Goal: Transaction & Acquisition: Download file/media

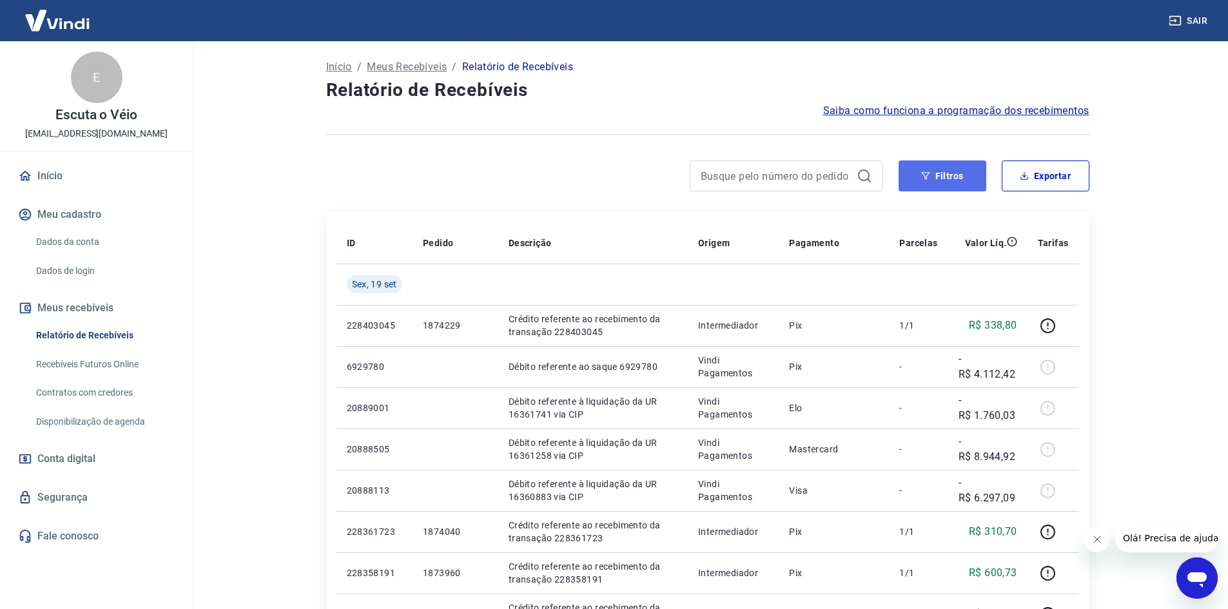
click at [917, 179] on button "Filtros" at bounding box center [942, 175] width 88 height 31
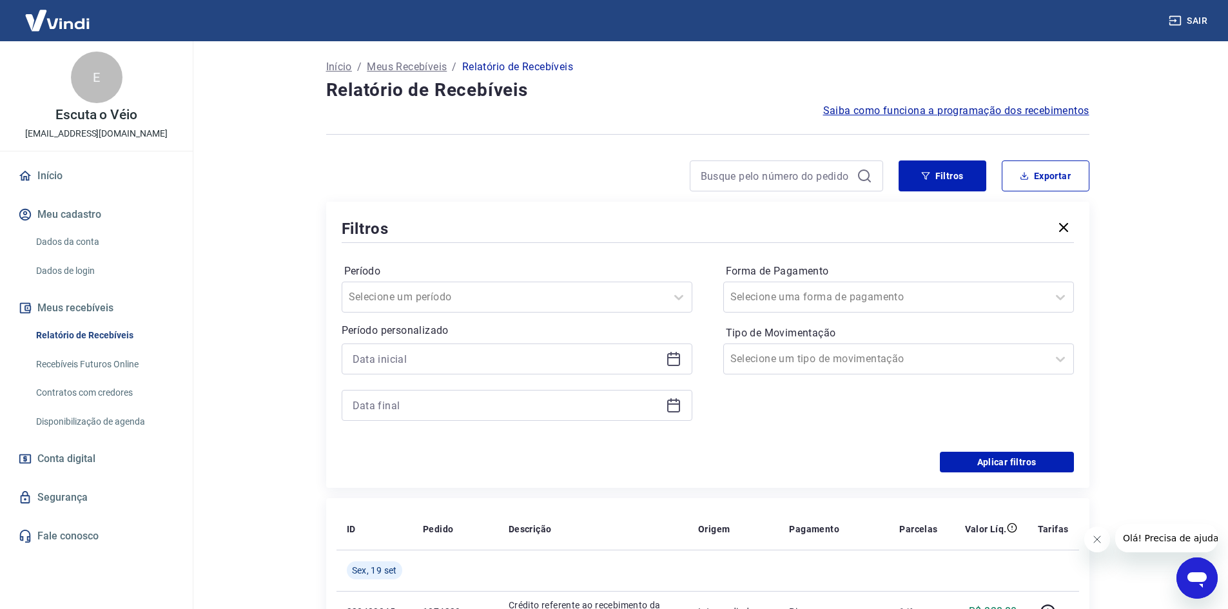
click at [671, 361] on icon at bounding box center [673, 358] width 15 height 15
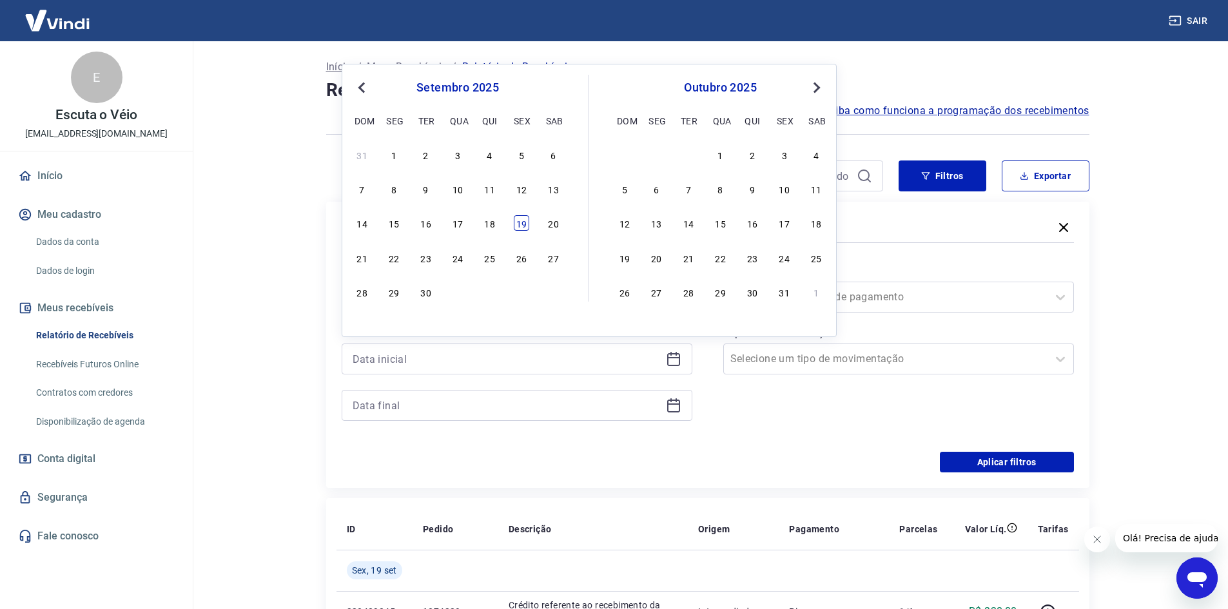
click at [521, 222] on div "19" at bounding box center [521, 222] width 15 height 15
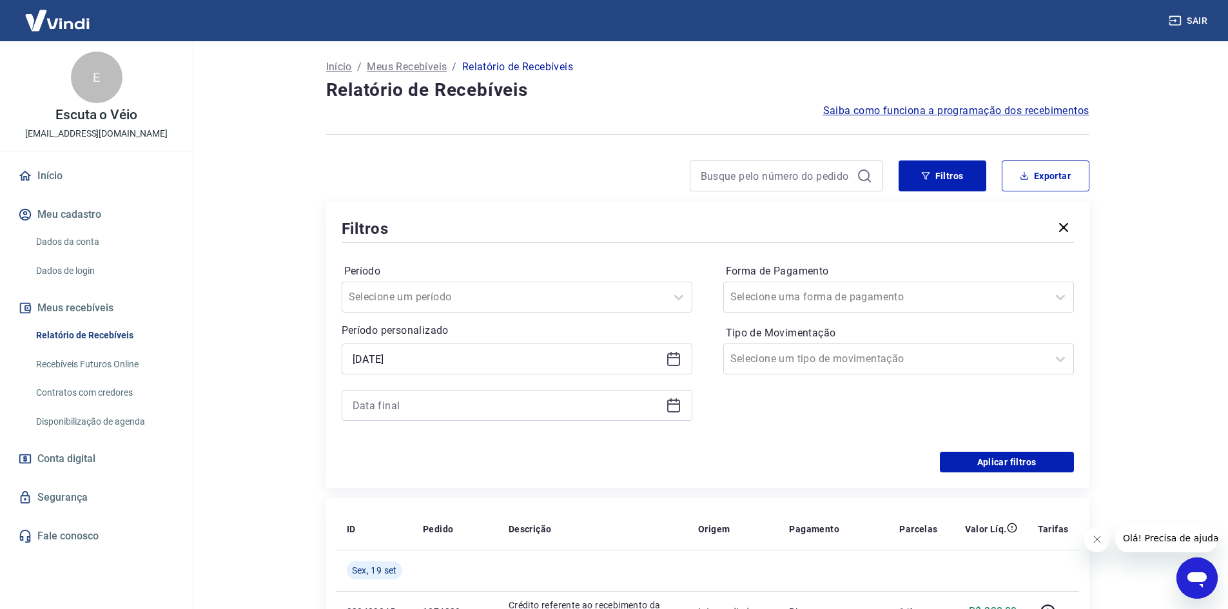
type input "[DATE]"
click at [673, 399] on icon at bounding box center [673, 405] width 15 height 15
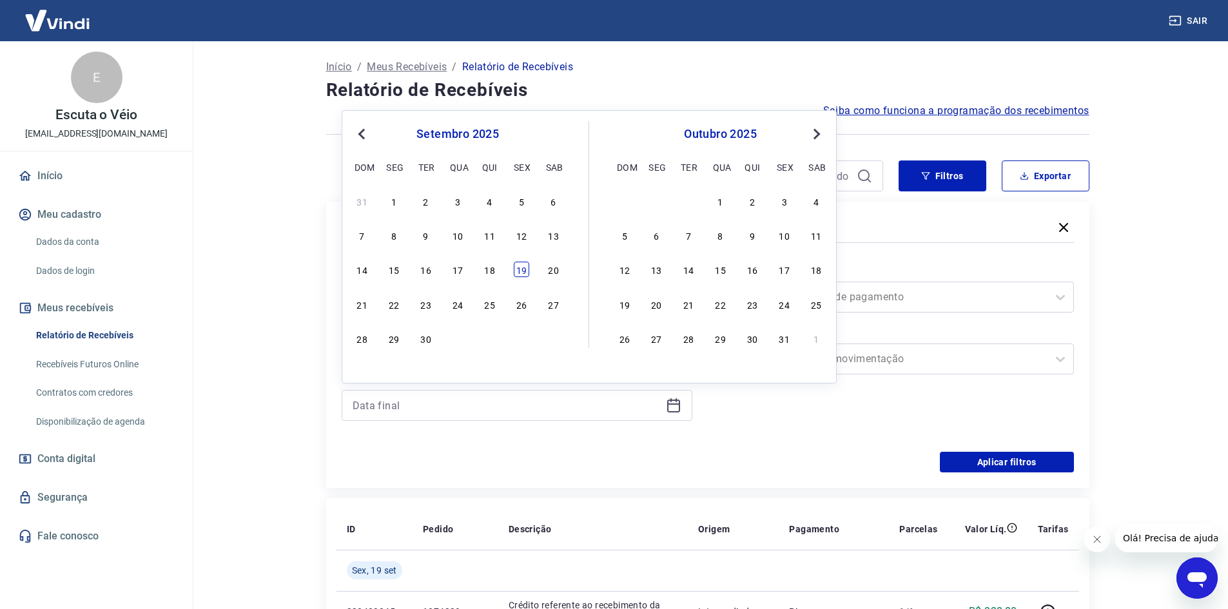
click at [515, 266] on div "19" at bounding box center [521, 269] width 15 height 15
type input "[DATE]"
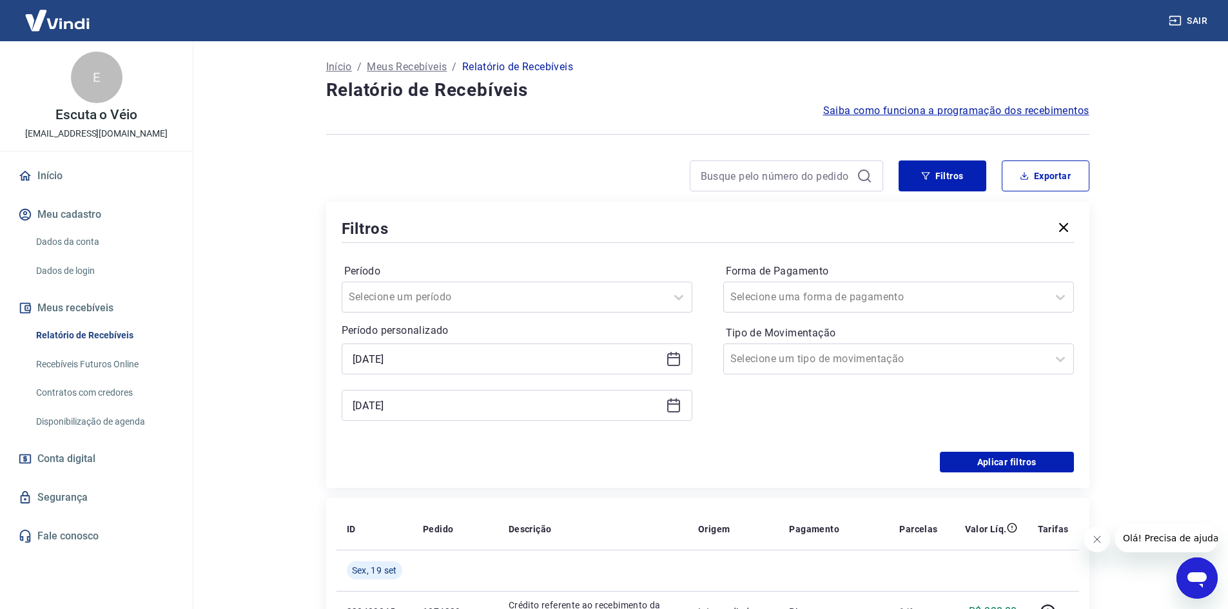
click at [674, 351] on icon at bounding box center [673, 358] width 15 height 15
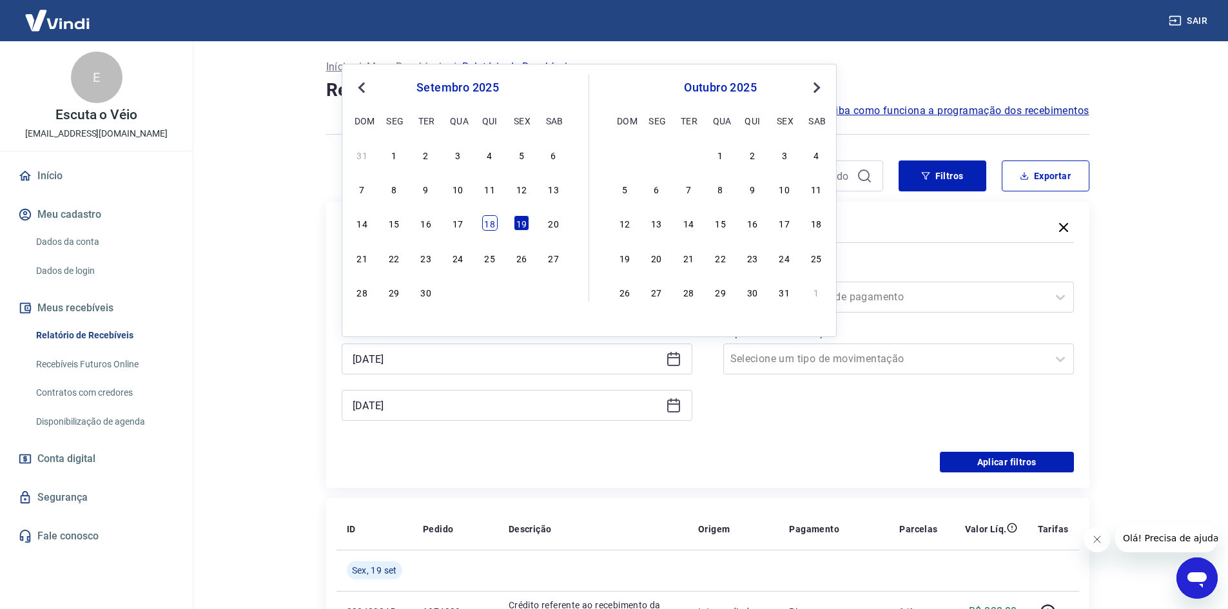
click at [489, 224] on div "18" at bounding box center [489, 222] width 15 height 15
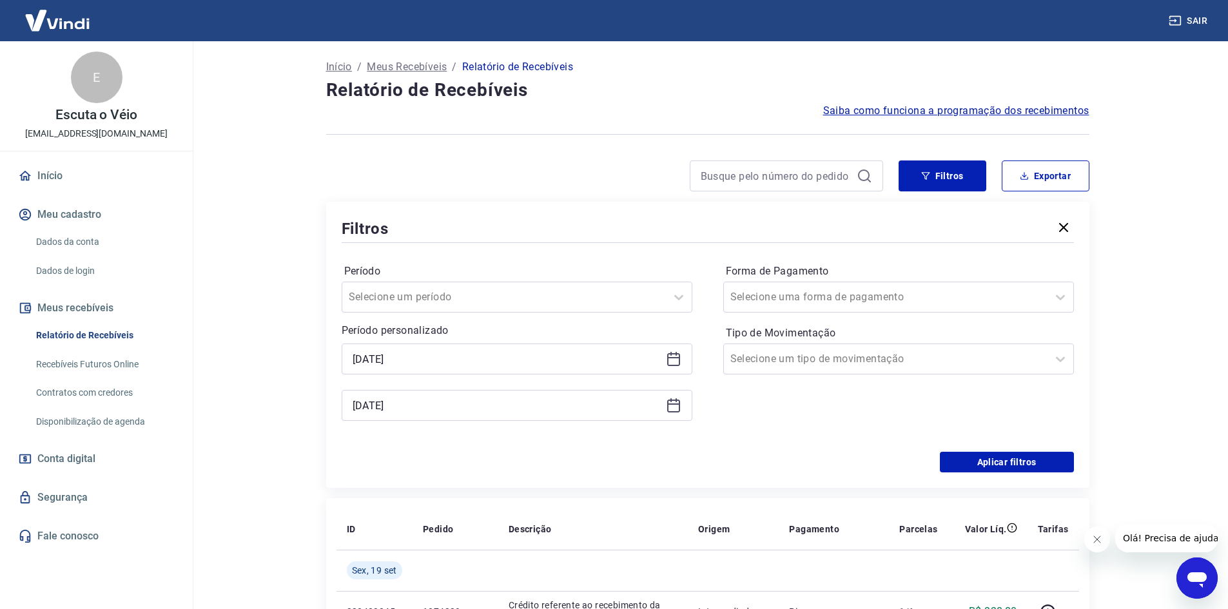
type input "[DATE]"
click at [685, 406] on div "[DATE]" at bounding box center [517, 405] width 351 height 31
click at [670, 400] on icon at bounding box center [673, 406] width 13 height 13
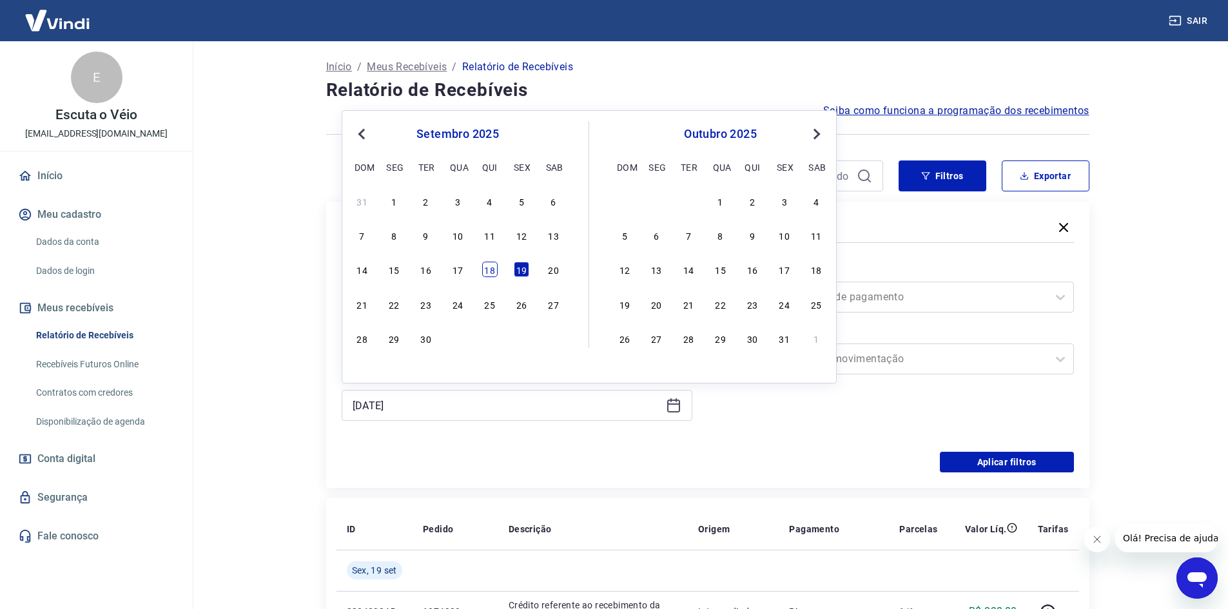
click at [495, 264] on div "18" at bounding box center [489, 269] width 15 height 15
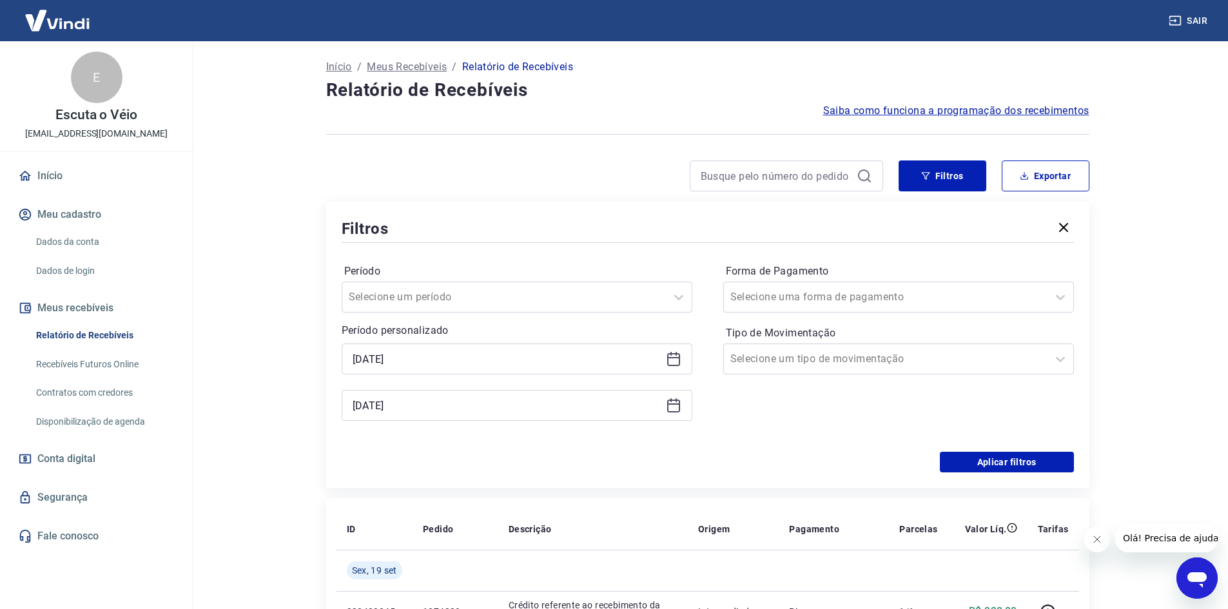
type input "[DATE]"
click at [963, 456] on button "Aplicar filtros" at bounding box center [1007, 462] width 134 height 21
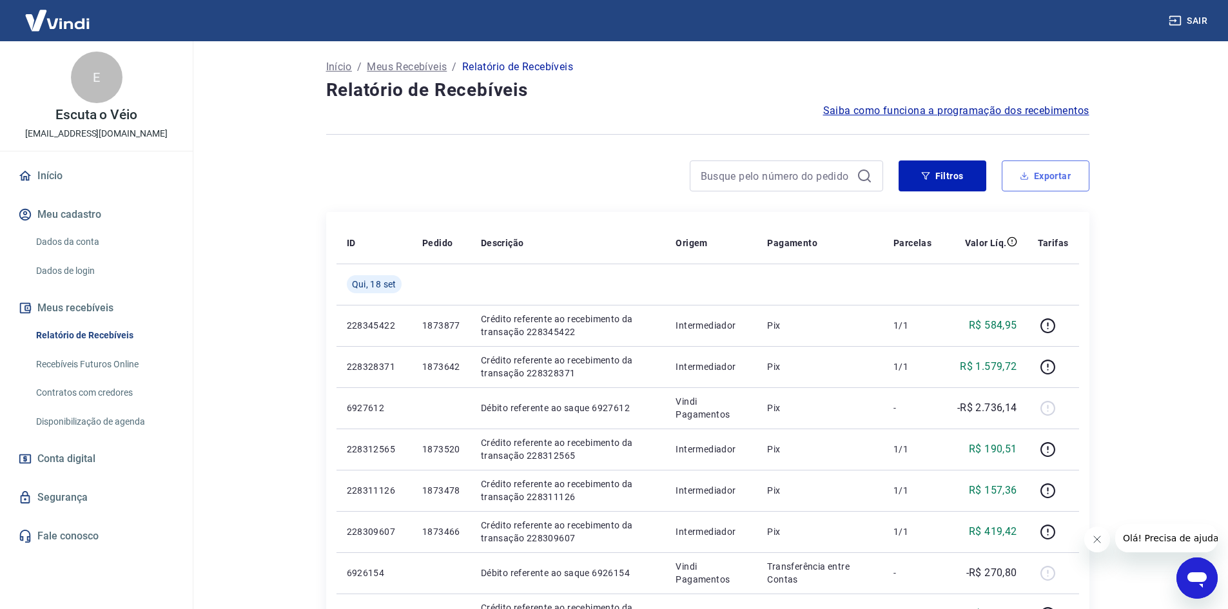
click at [1048, 182] on button "Exportar" at bounding box center [1045, 175] width 88 height 31
type input "[DATE]"
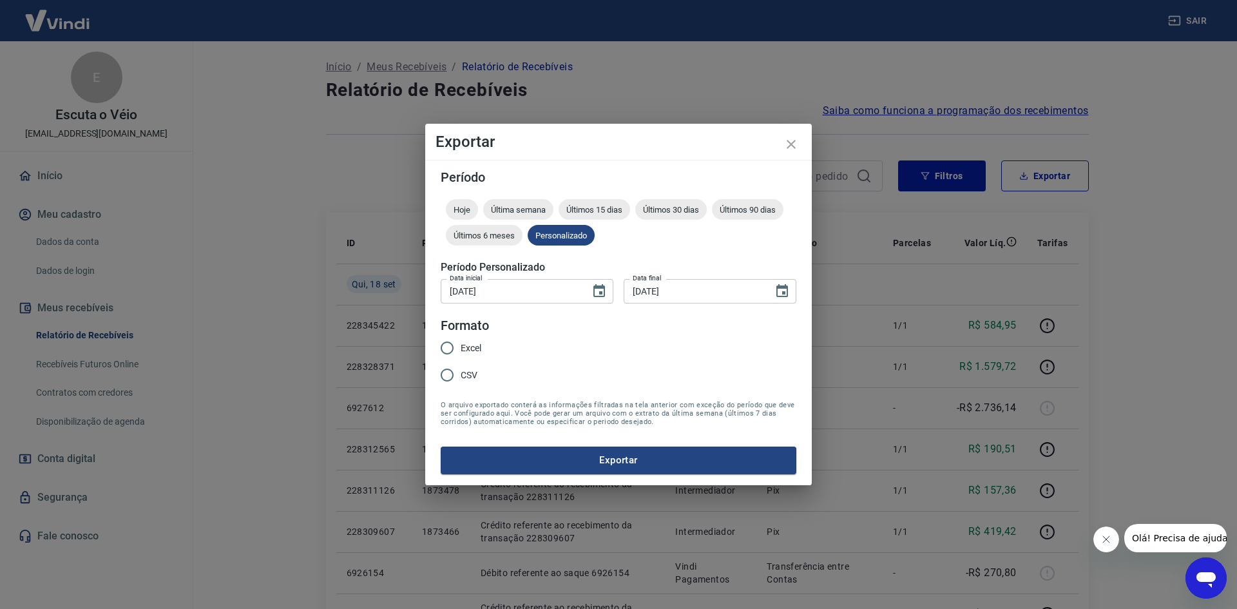
click at [466, 353] on span "Excel" at bounding box center [471, 349] width 21 height 14
click at [461, 353] on input "Excel" at bounding box center [447, 347] width 27 height 27
radio input "true"
click at [515, 449] on button "Exportar" at bounding box center [619, 460] width 356 height 27
